Goal: Browse casually

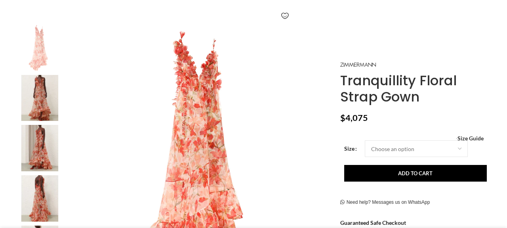
click at [42, 105] on img at bounding box center [39, 98] width 48 height 46
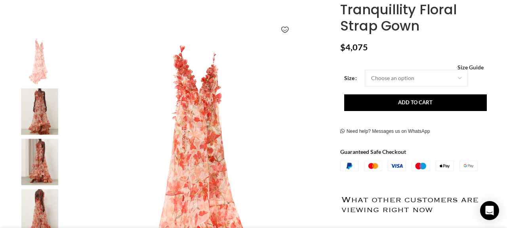
scroll to position [0, 83]
click at [42, 105] on img "2 / 8" at bounding box center [39, 111] width 48 height 46
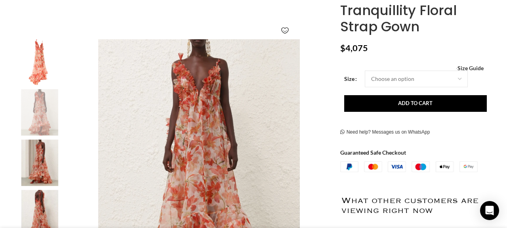
click at [40, 156] on img "3 / 8" at bounding box center [39, 162] width 48 height 46
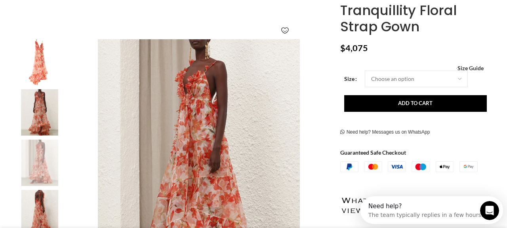
scroll to position [0, 0]
click at [40, 214] on img "4 / 8" at bounding box center [39, 213] width 48 height 46
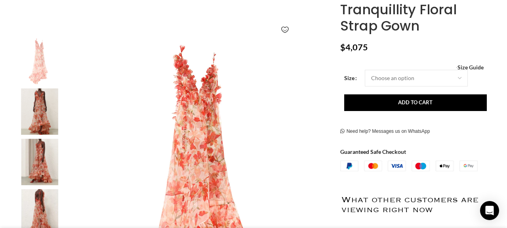
scroll to position [0, 83]
